Goal: Information Seeking & Learning: Learn about a topic

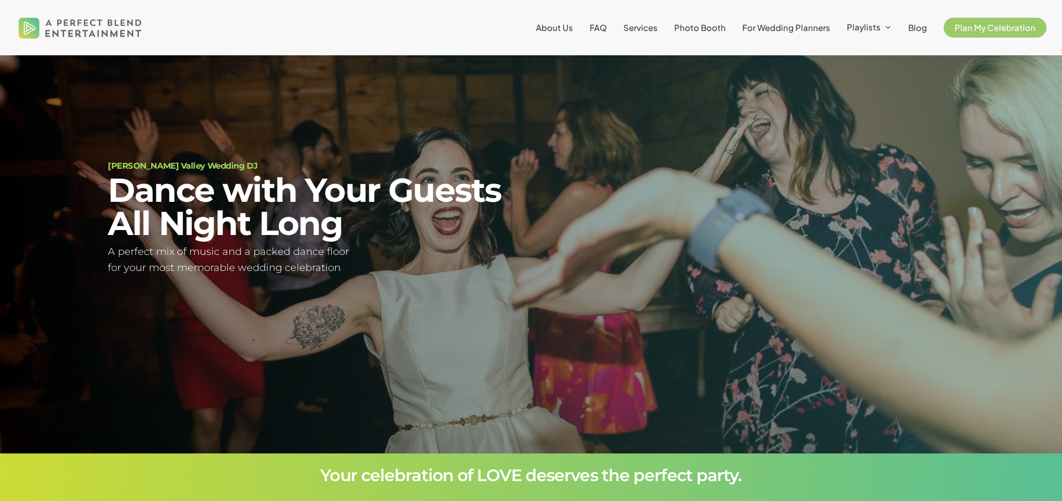
scroll to position [100, 0]
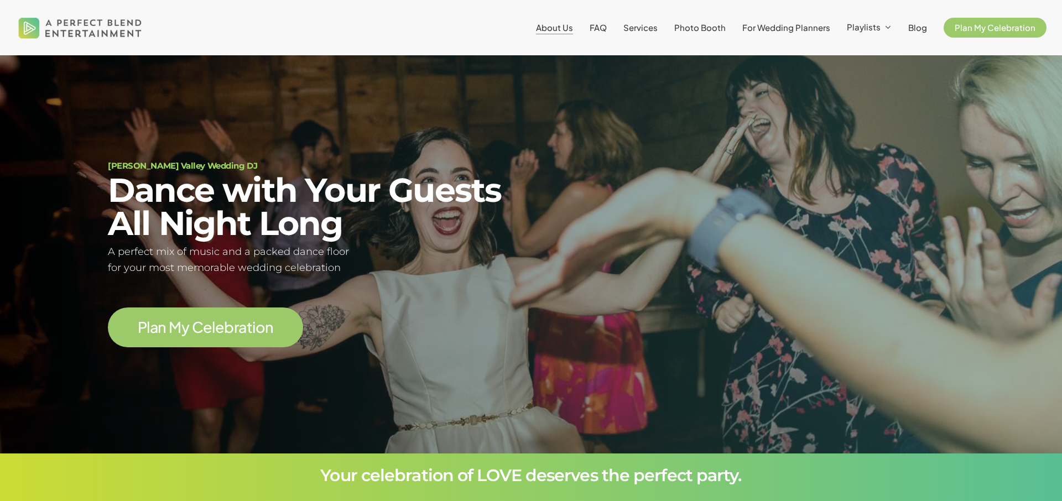
click at [556, 25] on span "About Us" at bounding box center [554, 27] width 37 height 11
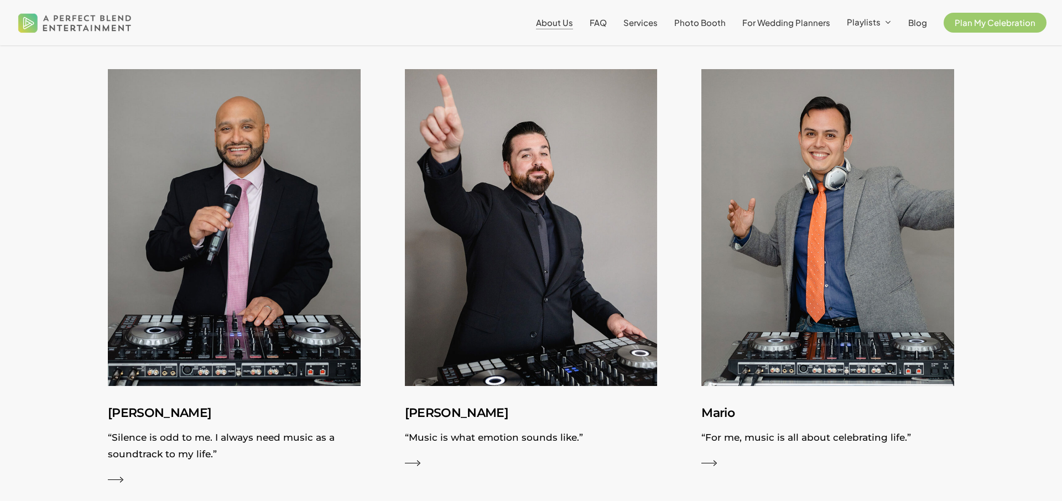
scroll to position [1239, 0]
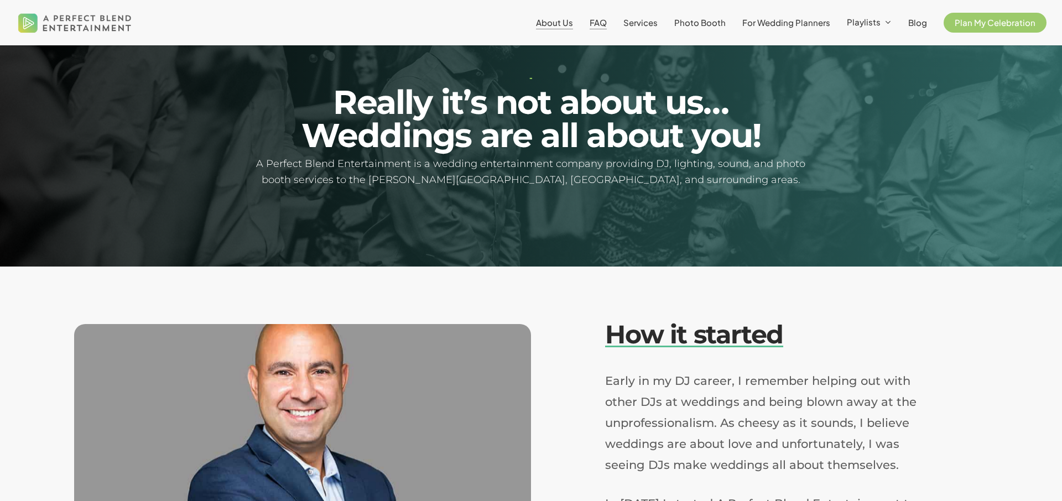
click at [601, 14] on li "FAQ" at bounding box center [598, 22] width 34 height 45
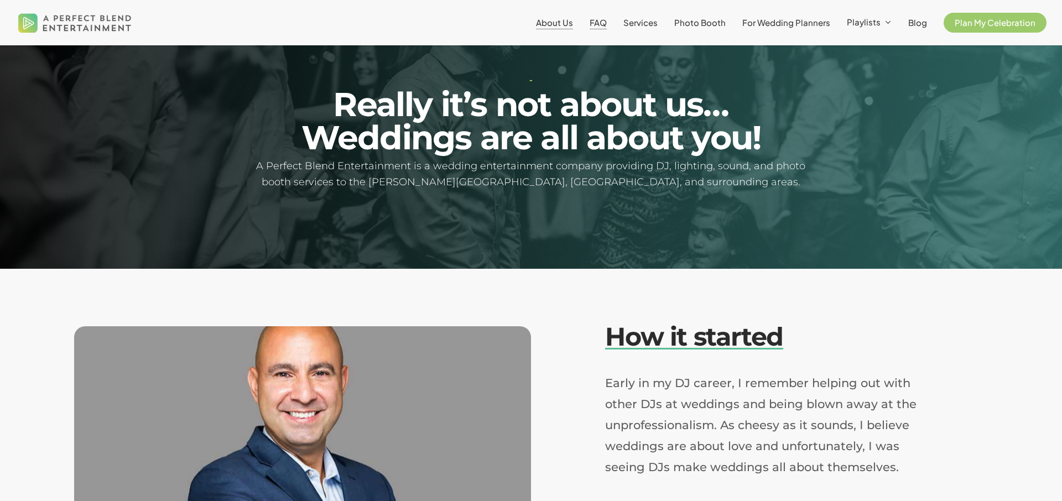
click at [602, 17] on span "FAQ" at bounding box center [598, 22] width 17 height 11
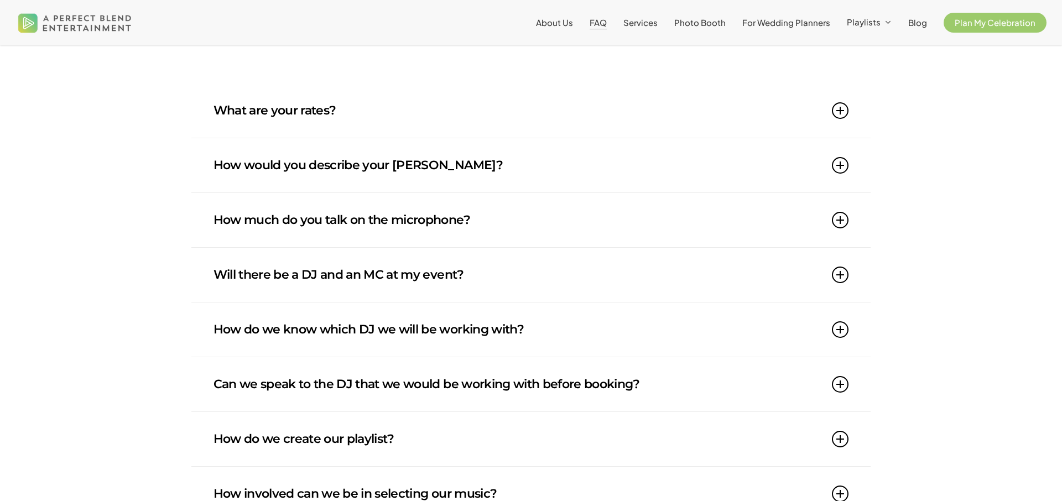
click at [355, 105] on link "What are your rates?" at bounding box center [530, 111] width 635 height 54
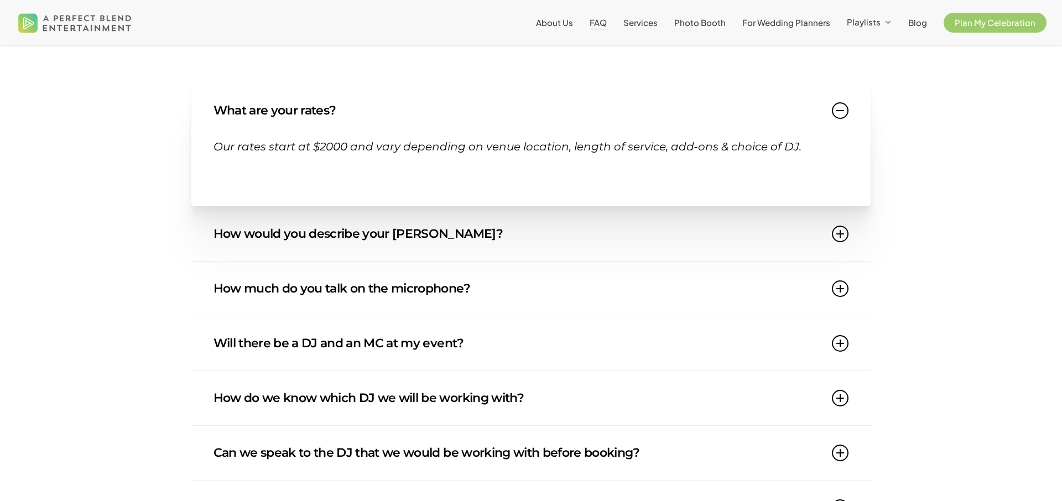
scroll to position [209, 0]
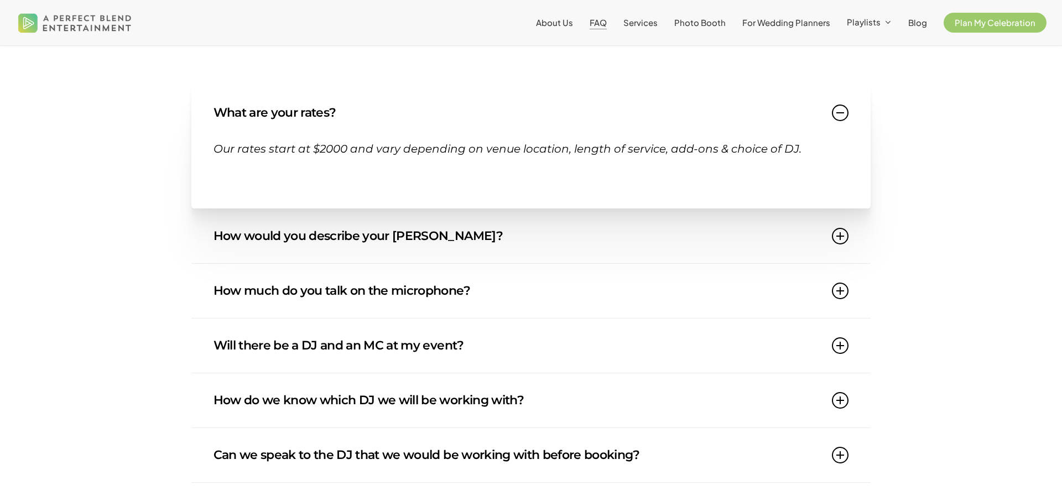
click at [331, 116] on link "What are your rates?" at bounding box center [530, 113] width 635 height 54
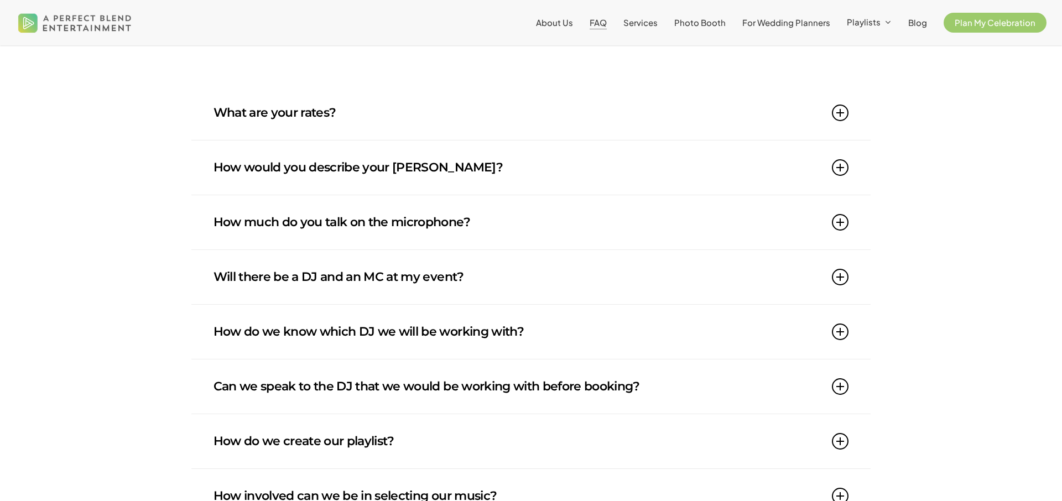
click at [285, 158] on link "How would you describe your [PERSON_NAME]?" at bounding box center [530, 167] width 635 height 54
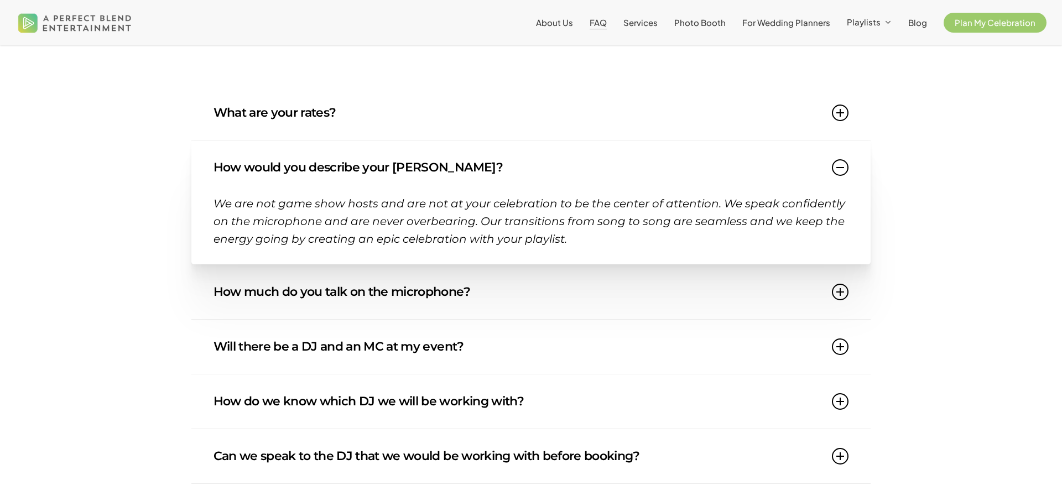
click at [285, 158] on link "How would you describe your [PERSON_NAME]?" at bounding box center [530, 167] width 635 height 54
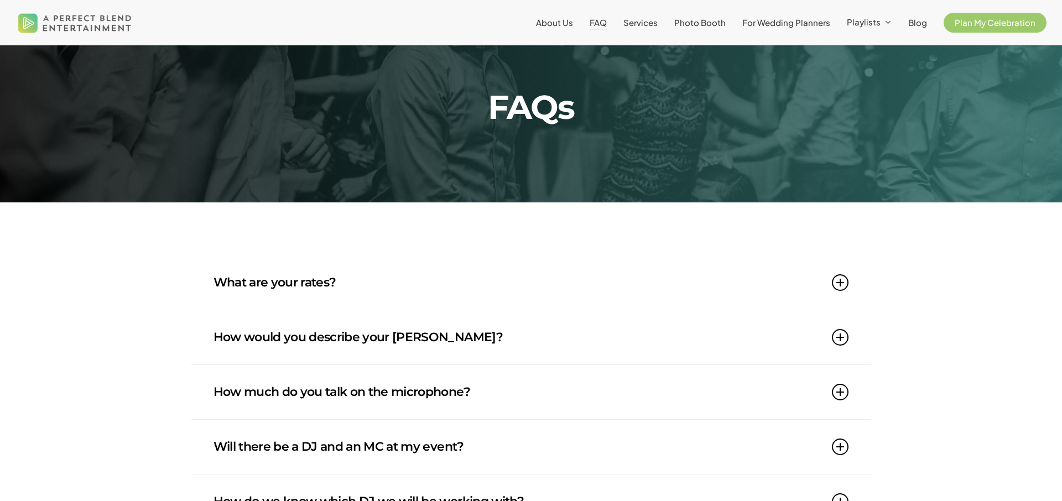
scroll to position [0, 0]
